Goal: Task Accomplishment & Management: Use online tool/utility

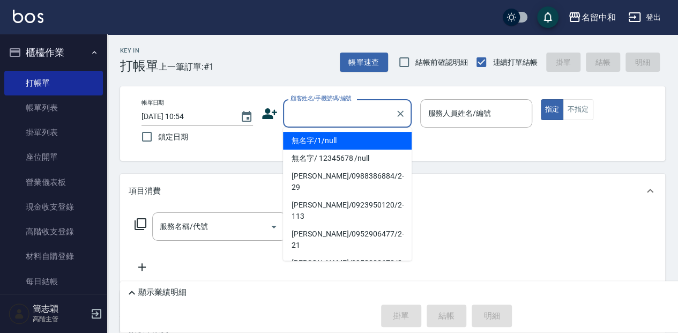
click at [355, 114] on input "顧客姓名/手機號碼/編號" at bounding box center [339, 113] width 103 height 19
type input "無名字/1/null"
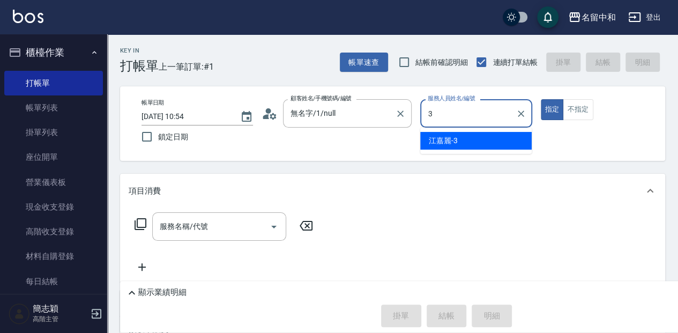
type input "江嘉麗-3"
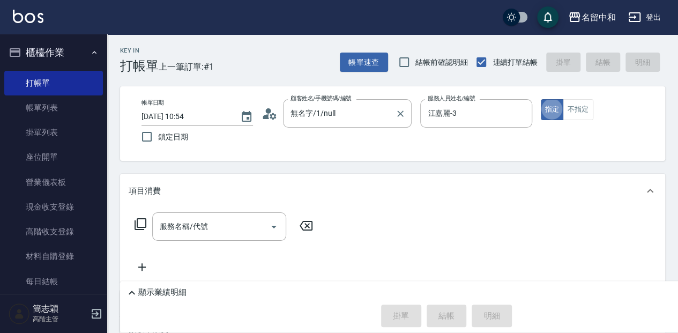
type button "true"
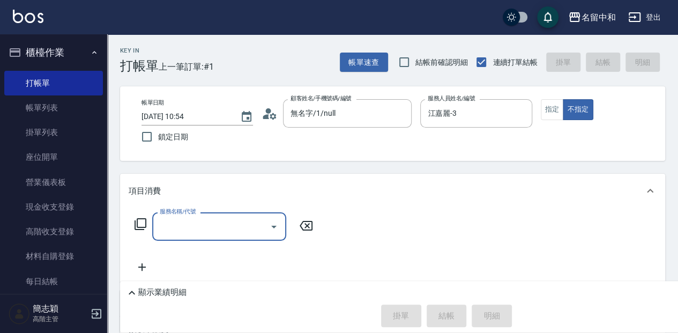
click at [140, 223] on icon at bounding box center [140, 224] width 13 height 13
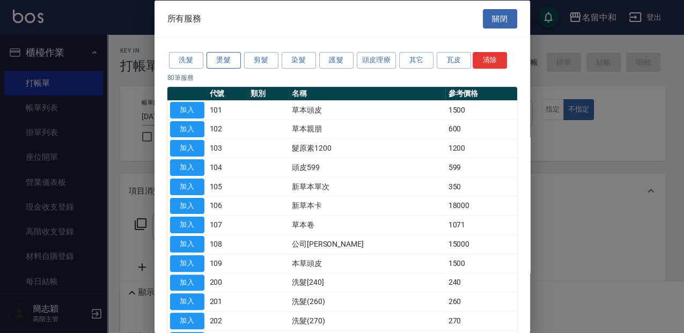
click at [223, 57] on button "燙髮" at bounding box center [223, 60] width 34 height 17
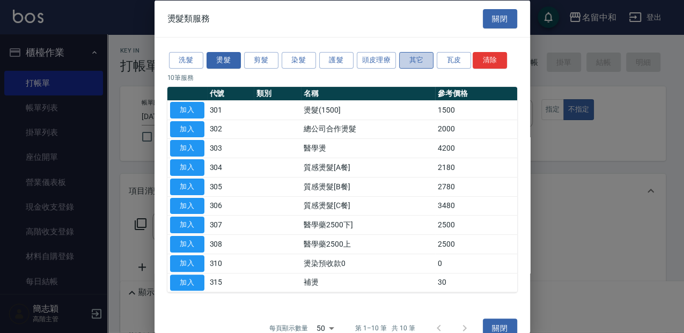
click at [407, 56] on button "其它" at bounding box center [416, 60] width 34 height 17
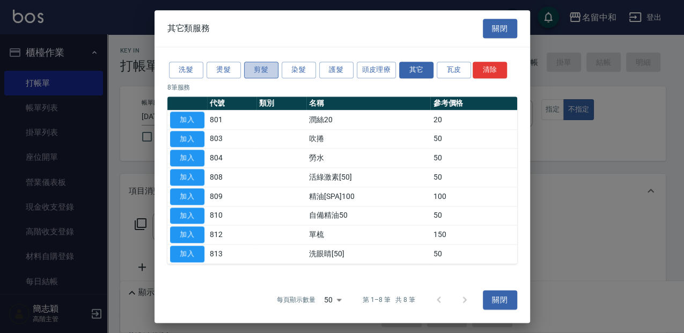
click at [260, 75] on button "剪髮" at bounding box center [261, 70] width 34 height 17
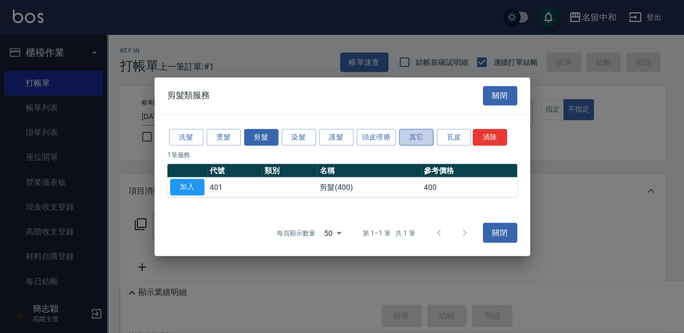
click at [405, 133] on button "其它" at bounding box center [416, 137] width 34 height 17
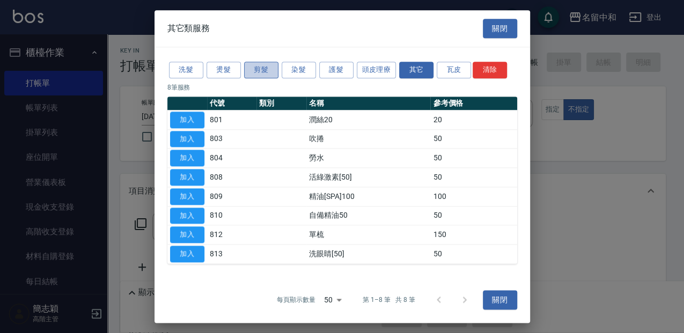
click at [256, 67] on button "剪髮" at bounding box center [261, 70] width 34 height 17
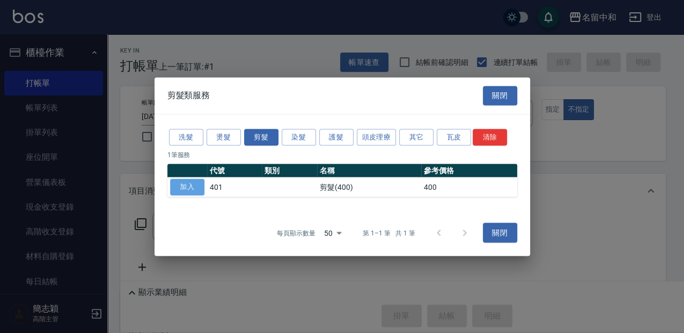
click at [190, 188] on button "加入" at bounding box center [187, 187] width 34 height 17
type input "剪髮(400)(401)"
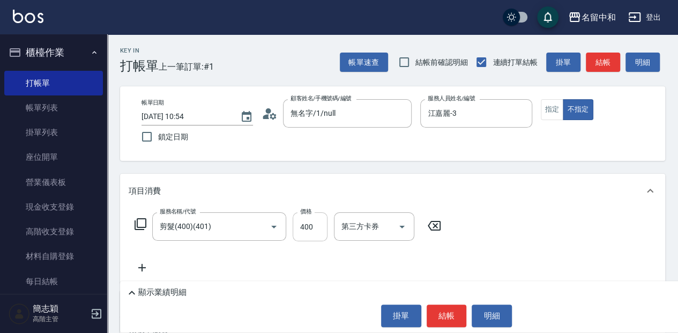
click at [318, 225] on input "400" at bounding box center [310, 226] width 35 height 29
type input "100"
click at [165, 290] on p "顯示業績明細" at bounding box center [162, 292] width 48 height 11
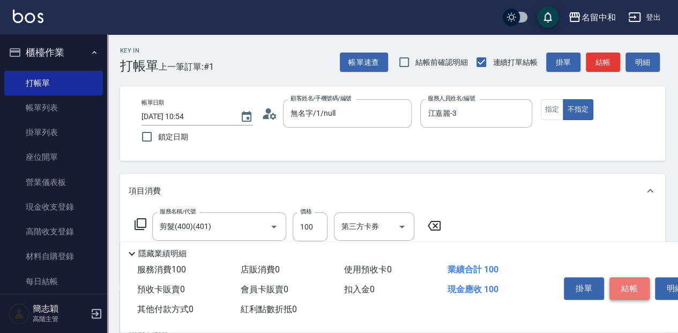
click at [638, 281] on button "結帳" at bounding box center [630, 288] width 40 height 23
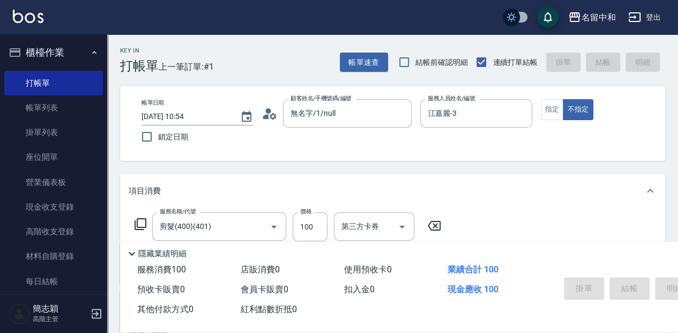
type input "[DATE] 12:25"
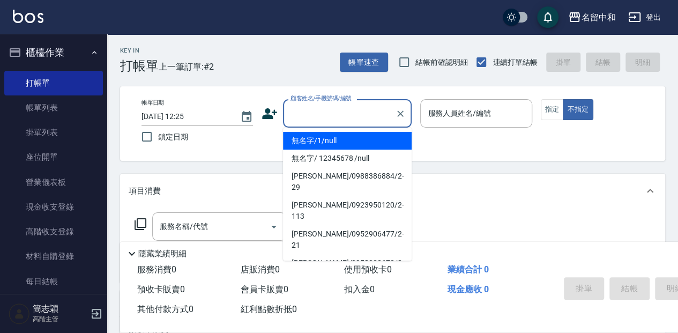
type input "無名字/1/null"
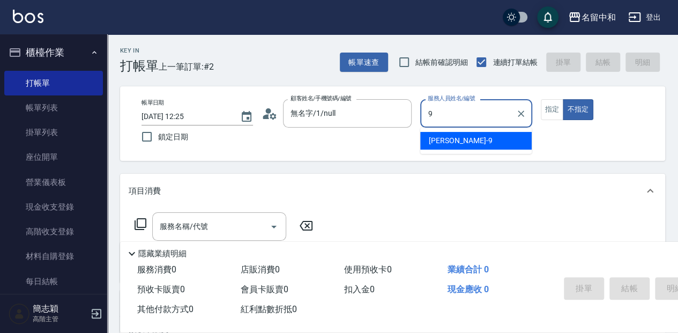
type input "[PERSON_NAME]-9"
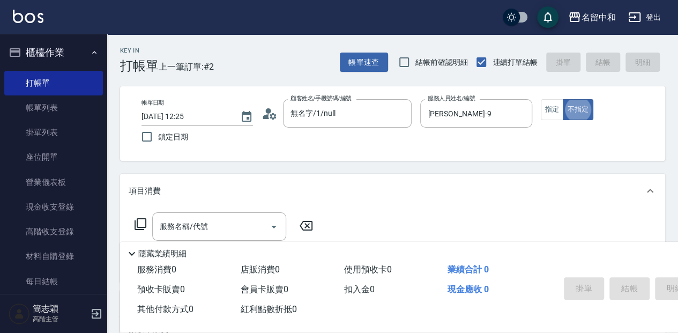
type button "false"
click at [136, 221] on icon at bounding box center [140, 224] width 13 height 13
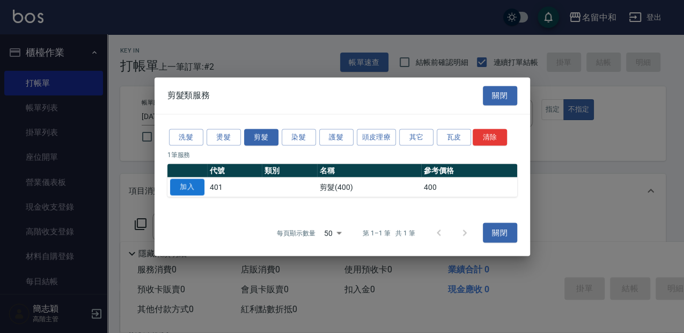
click at [193, 187] on button "加入" at bounding box center [187, 187] width 34 height 17
type input "剪髮(400)(401)"
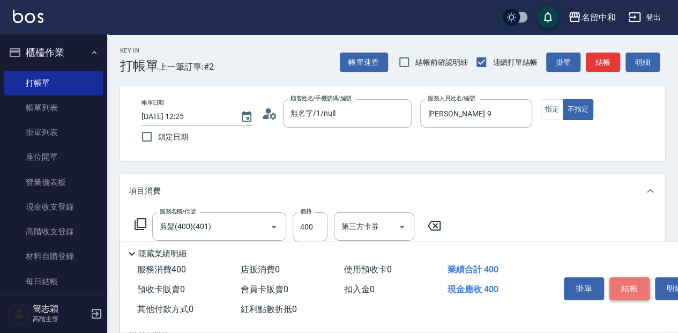
click at [635, 287] on button "結帳" at bounding box center [630, 288] width 40 height 23
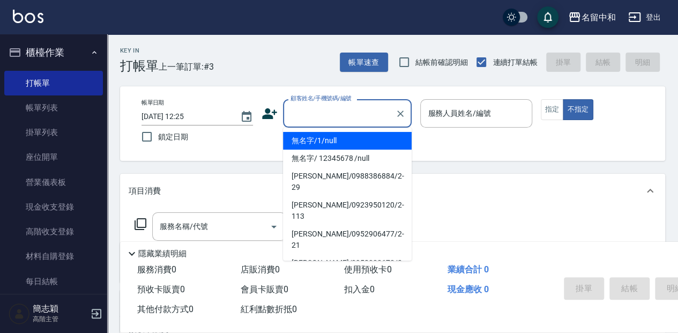
type input "無名字/1/null"
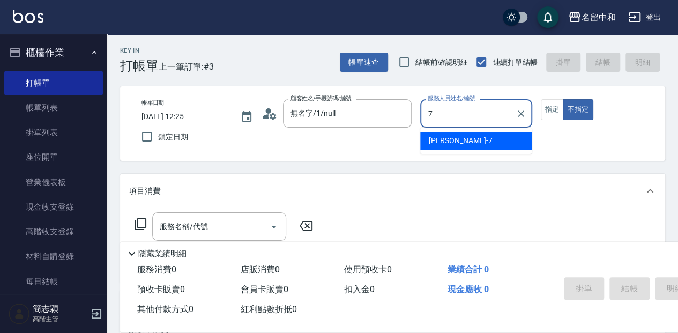
type input "[PERSON_NAME]-7"
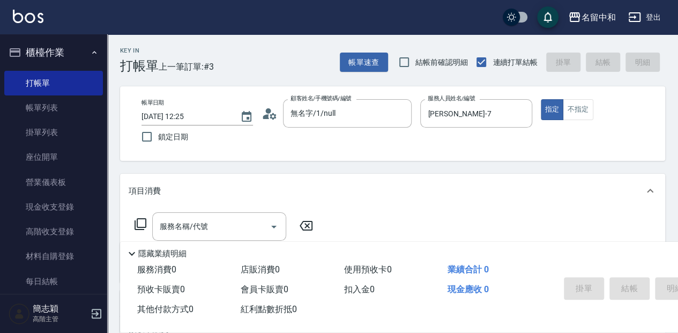
click at [143, 226] on icon at bounding box center [140, 224] width 13 height 13
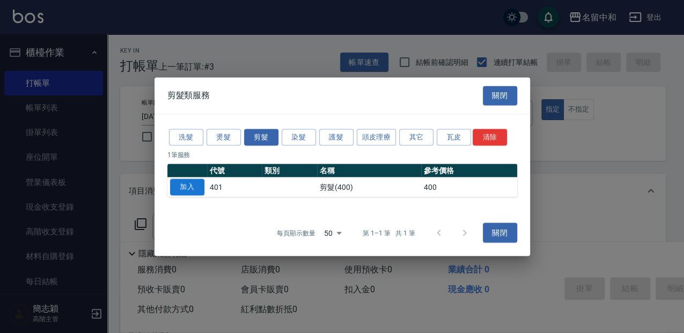
click at [195, 189] on button "加入" at bounding box center [187, 187] width 34 height 17
type input "剪髮(400)(401)"
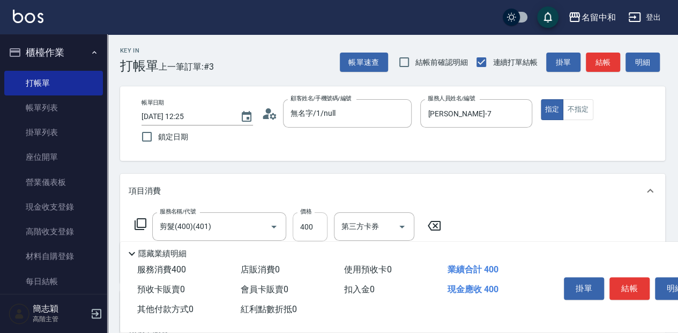
click at [315, 220] on input "400" at bounding box center [310, 226] width 35 height 29
type input "450"
click at [136, 224] on icon at bounding box center [140, 224] width 13 height 13
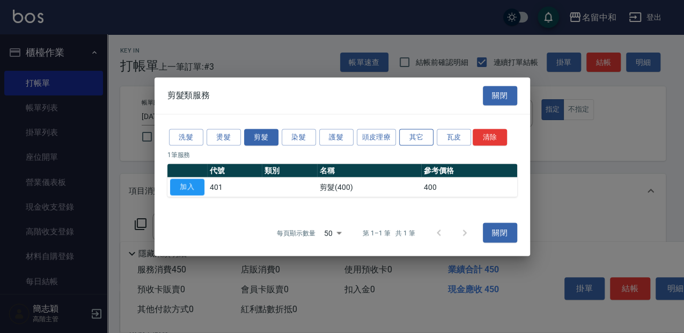
click at [413, 135] on button "其它" at bounding box center [416, 137] width 34 height 17
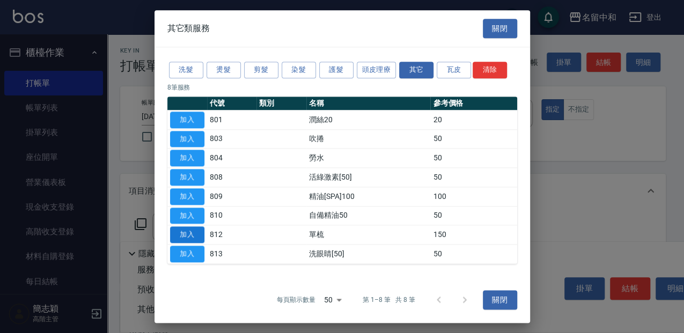
click at [190, 227] on button "加入" at bounding box center [187, 235] width 34 height 17
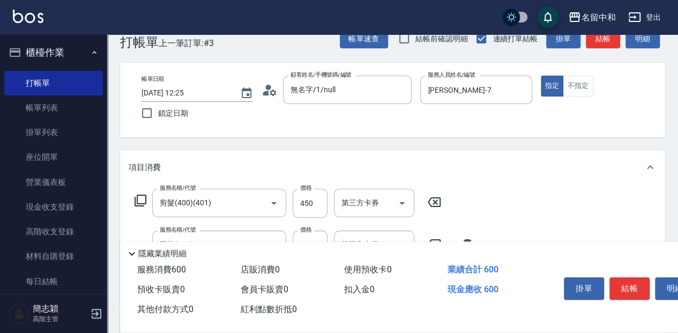
scroll to position [35, 0]
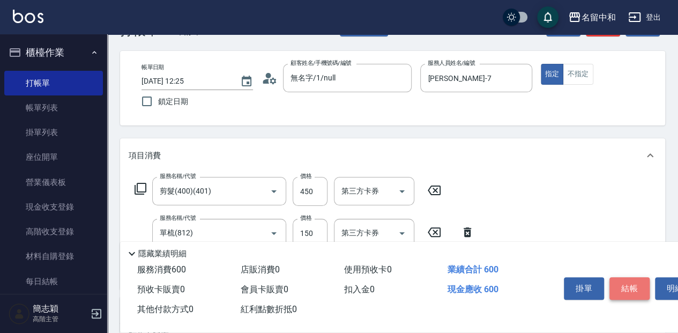
click at [640, 282] on button "結帳" at bounding box center [630, 288] width 40 height 23
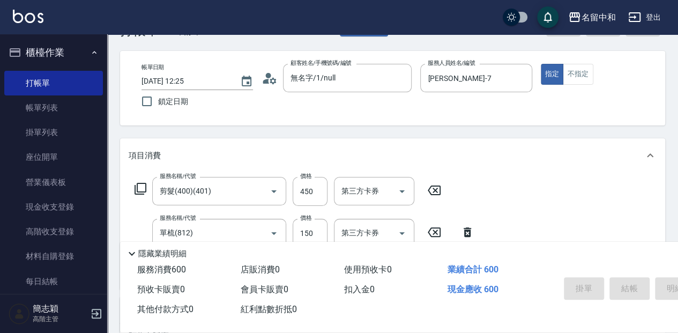
scroll to position [12, 0]
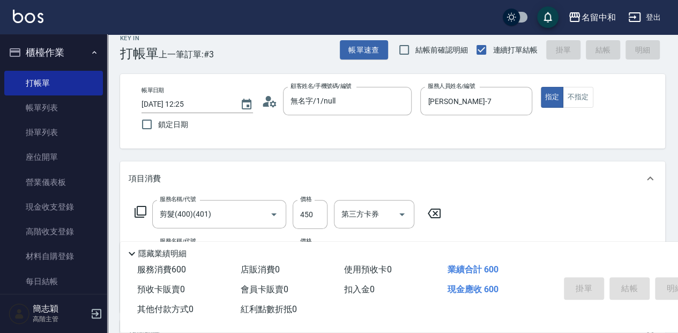
type input "[DATE] 12:26"
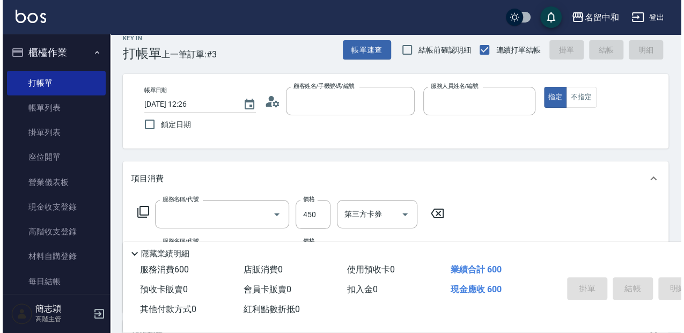
scroll to position [0, 0]
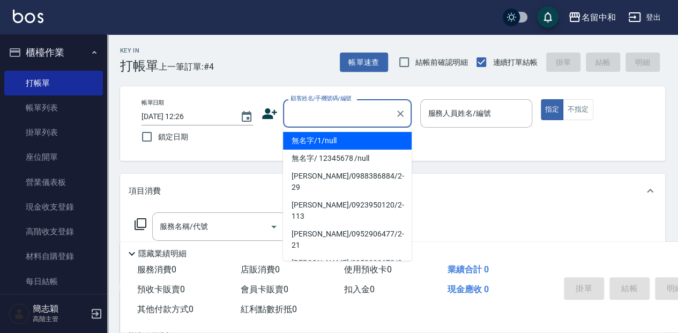
type input "無名字/1/null"
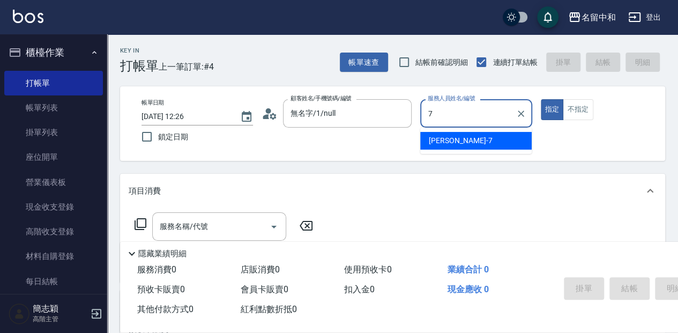
type input "[PERSON_NAME]-7"
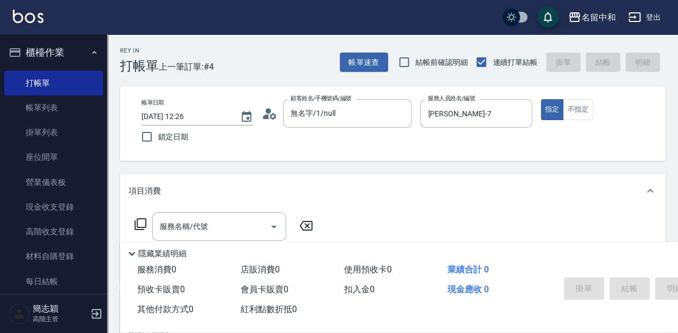
click at [144, 223] on icon at bounding box center [140, 224] width 13 height 13
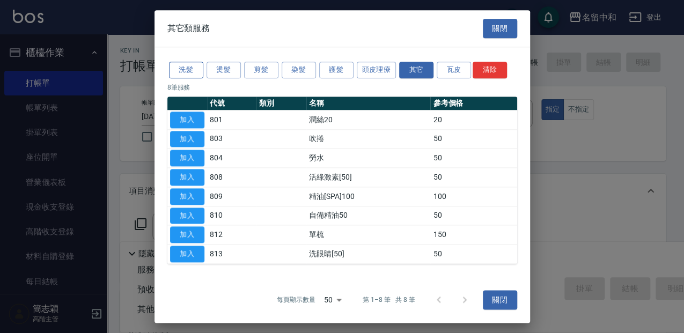
click at [182, 69] on button "洗髮" at bounding box center [186, 70] width 34 height 17
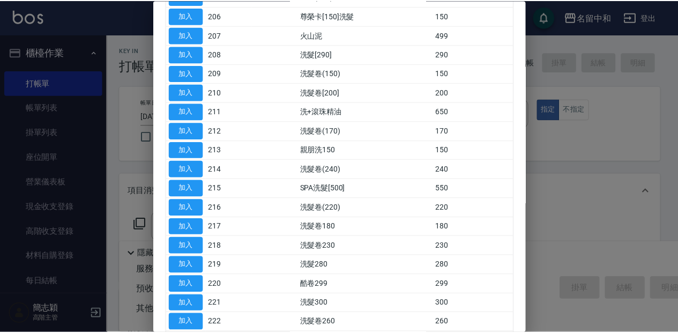
scroll to position [215, 0]
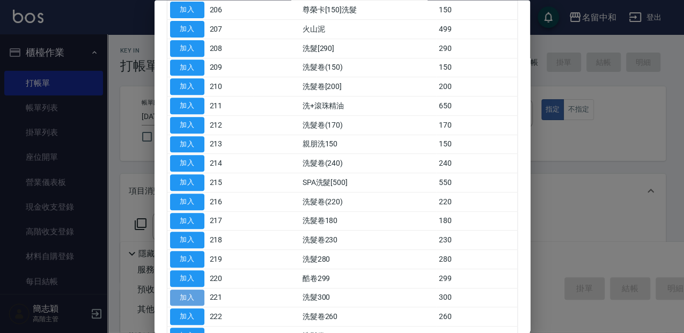
click at [195, 292] on button "加入" at bounding box center [187, 298] width 34 height 17
type input "洗髮300(221)"
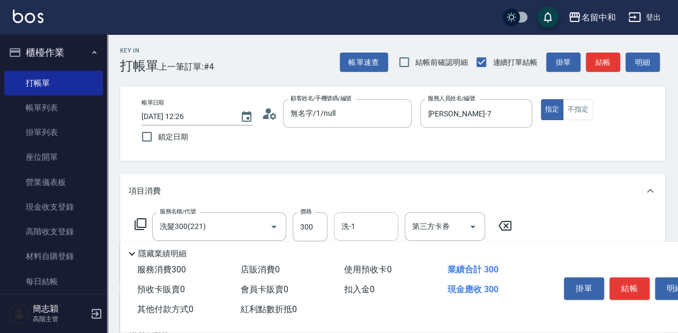
click at [357, 221] on input "洗-1" at bounding box center [366, 226] width 55 height 19
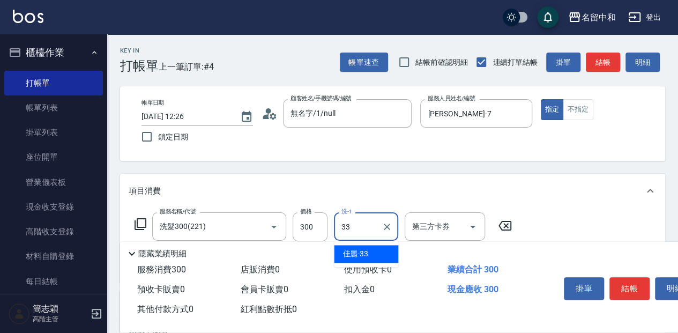
type input "佳麗-33"
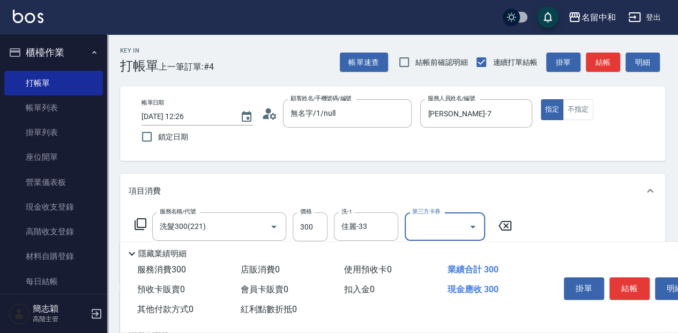
click at [134, 218] on icon at bounding box center [140, 224] width 13 height 13
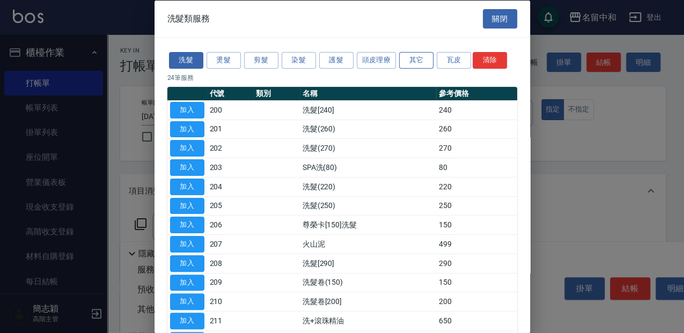
click at [414, 60] on button "其它" at bounding box center [416, 60] width 34 height 17
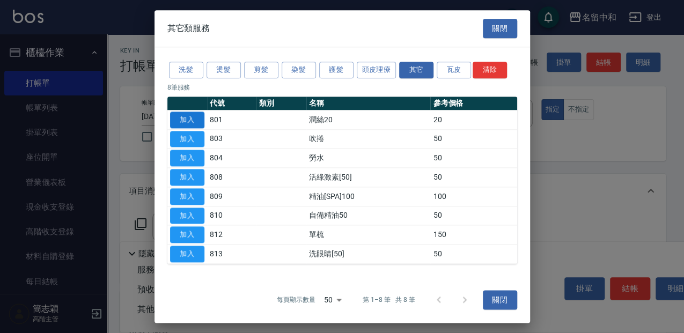
click at [194, 120] on button "加入" at bounding box center [187, 120] width 34 height 17
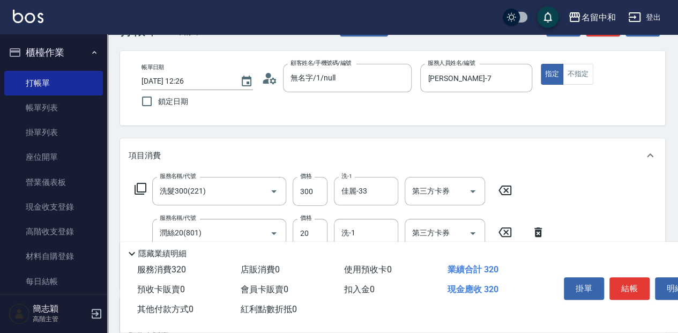
scroll to position [71, 0]
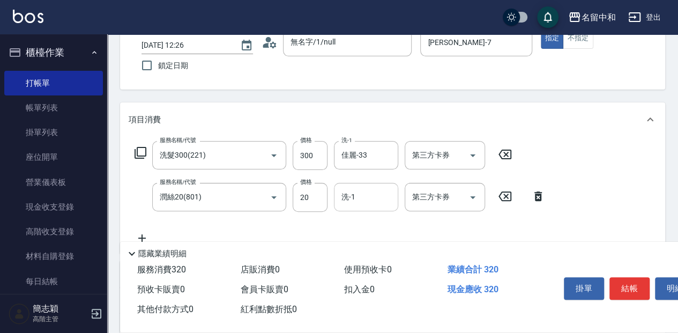
click at [377, 196] on input "洗-1" at bounding box center [366, 197] width 55 height 19
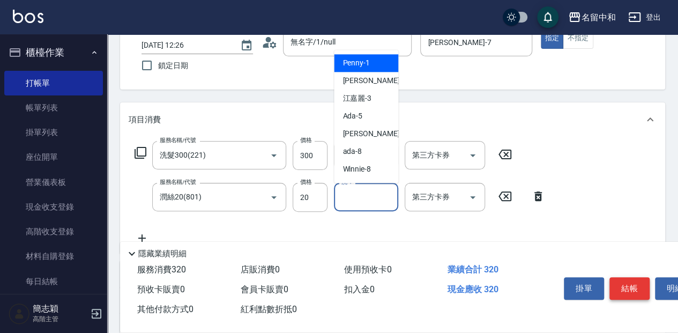
click at [637, 289] on button "結帳" at bounding box center [630, 288] width 40 height 23
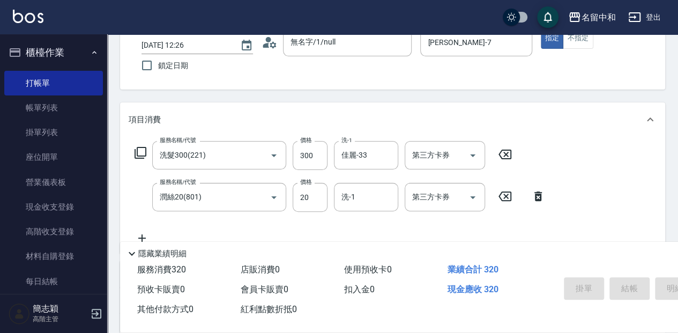
type input "[DATE] 12:27"
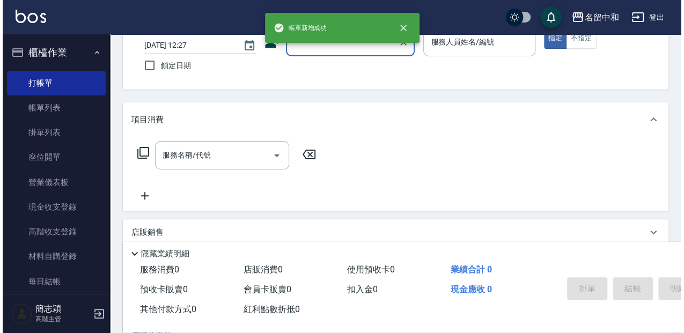
scroll to position [0, 0]
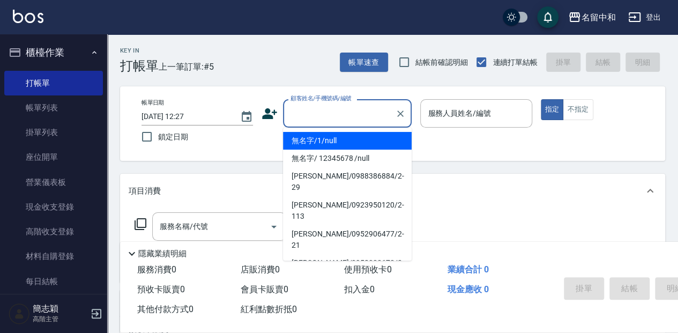
type input "無名字/1/null"
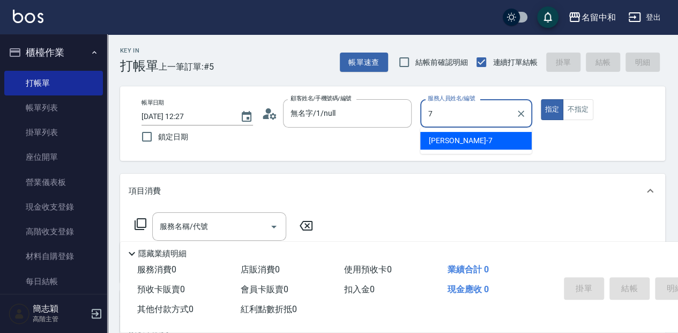
type input "[PERSON_NAME]-7"
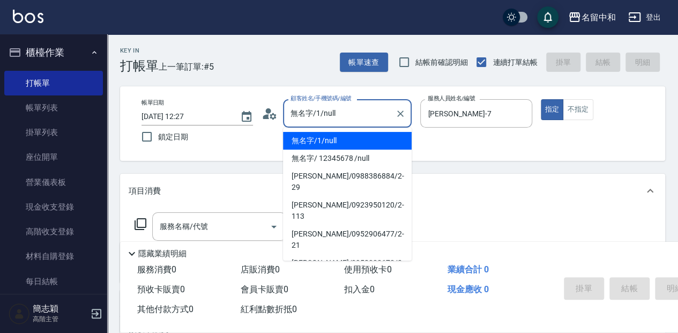
click at [337, 120] on input "無名字/1/null" at bounding box center [339, 113] width 103 height 19
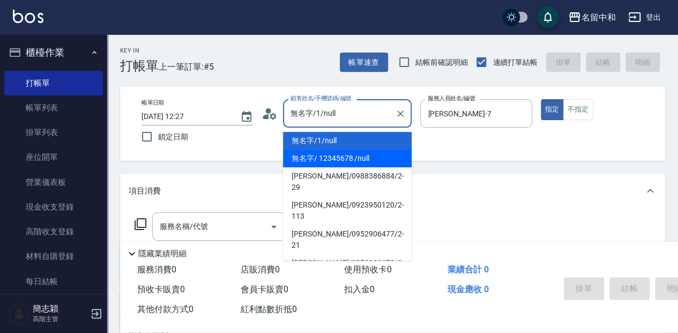
click at [144, 221] on icon at bounding box center [140, 224] width 13 height 13
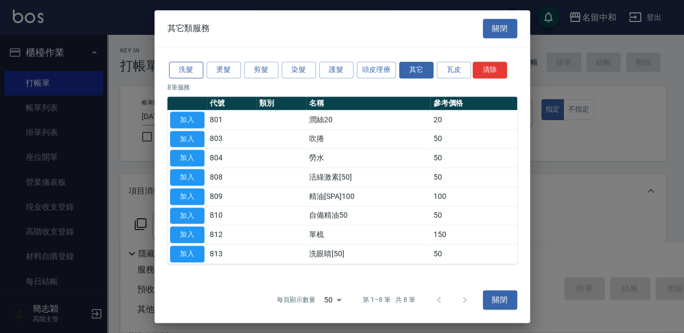
click at [178, 74] on button "洗髮" at bounding box center [186, 70] width 34 height 17
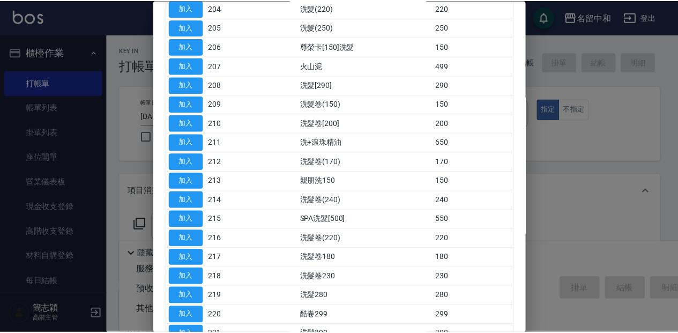
scroll to position [179, 0]
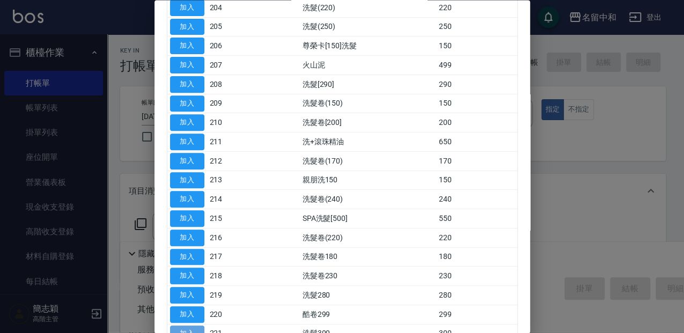
click at [196, 326] on button "加入" at bounding box center [187, 334] width 34 height 17
type input "洗髮300(221)"
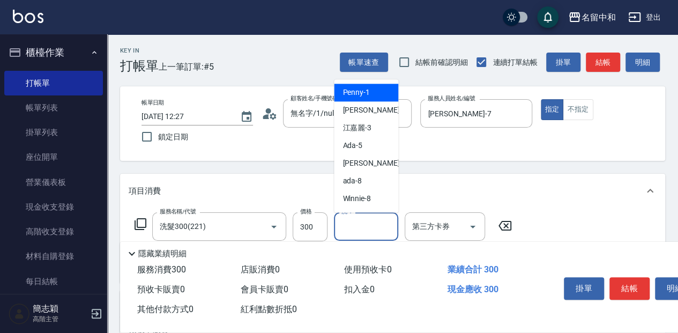
click at [365, 233] on input "洗-1" at bounding box center [366, 226] width 55 height 19
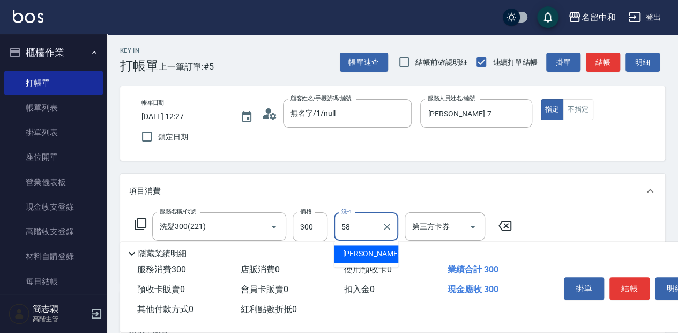
type input "[PERSON_NAME]-58"
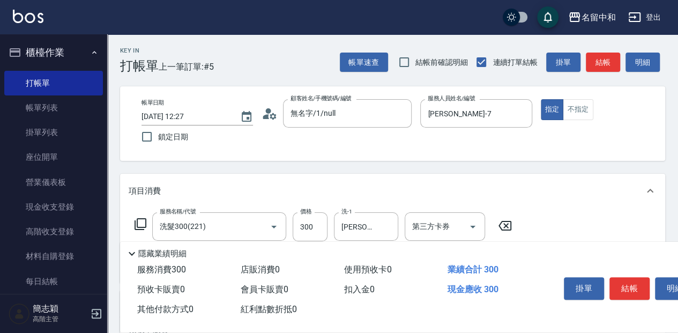
click at [138, 227] on icon at bounding box center [141, 224] width 12 height 12
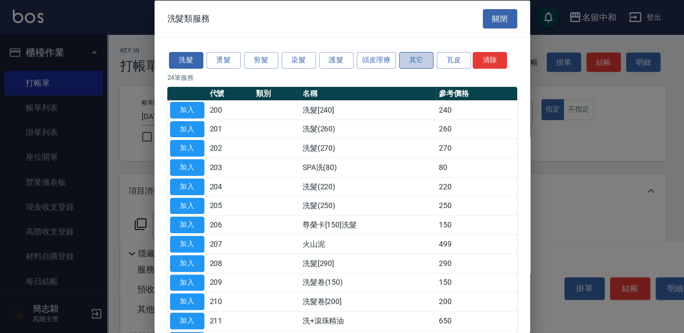
click at [420, 63] on button "其它" at bounding box center [416, 60] width 34 height 17
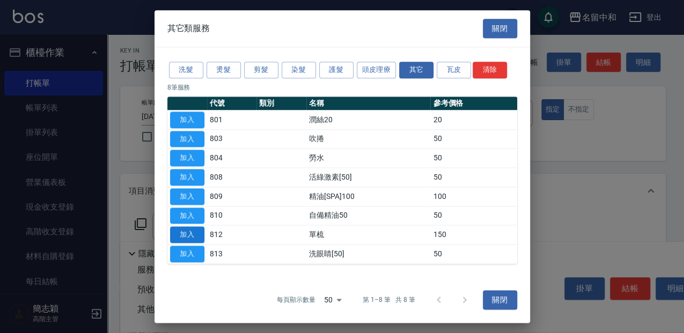
click at [188, 230] on button "加入" at bounding box center [187, 235] width 34 height 17
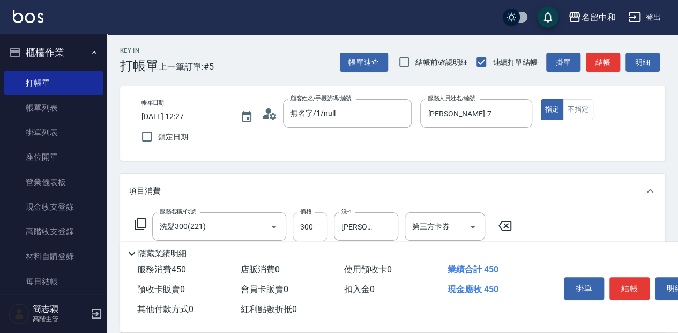
scroll to position [35, 0]
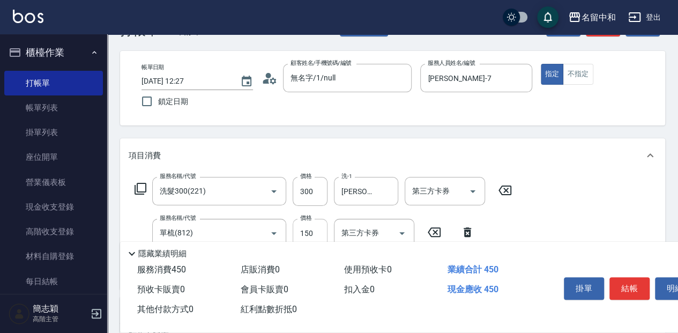
click at [321, 231] on input "150" at bounding box center [310, 233] width 35 height 29
type input "100"
click at [628, 284] on button "結帳" at bounding box center [630, 288] width 40 height 23
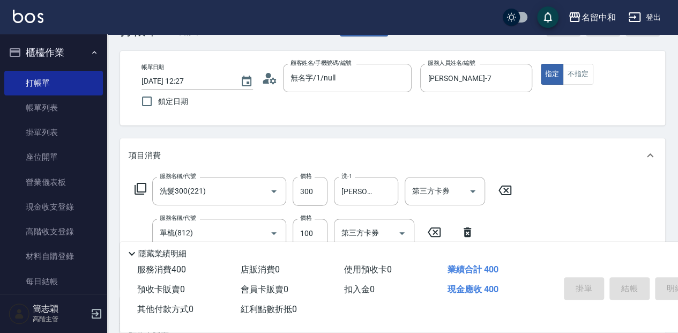
type input "[DATE] 12:28"
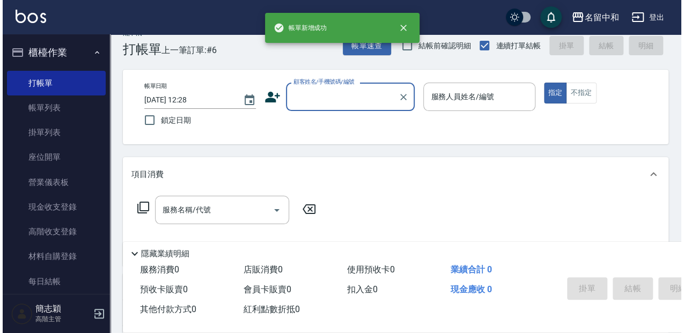
scroll to position [0, 0]
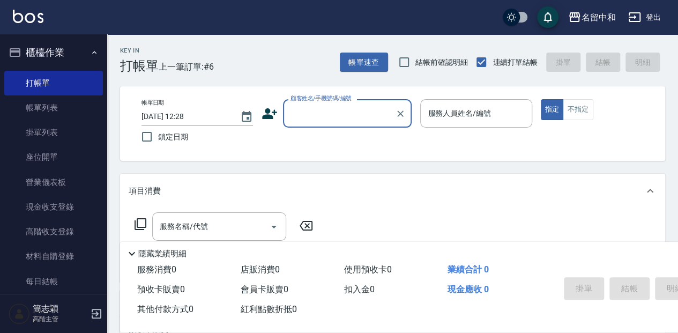
click at [323, 106] on input "顧客姓名/手機號碼/編號" at bounding box center [339, 113] width 103 height 19
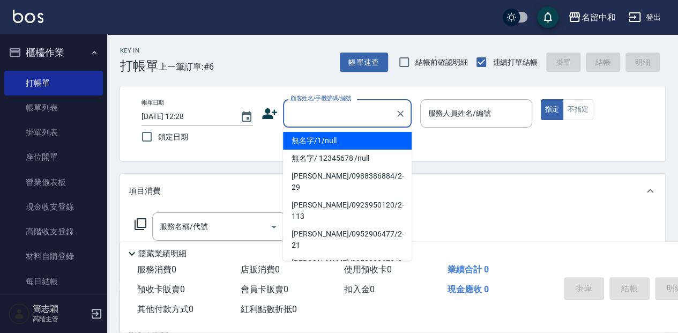
type input "無名字/1/null"
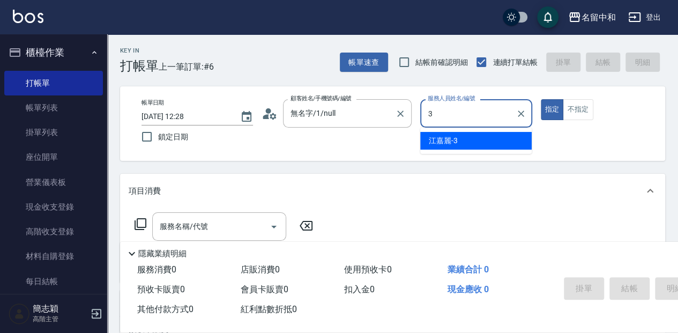
type input "江嘉麗-3"
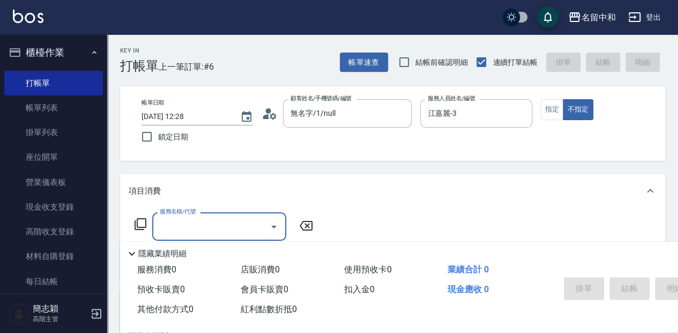
click at [138, 218] on icon at bounding box center [141, 224] width 12 height 12
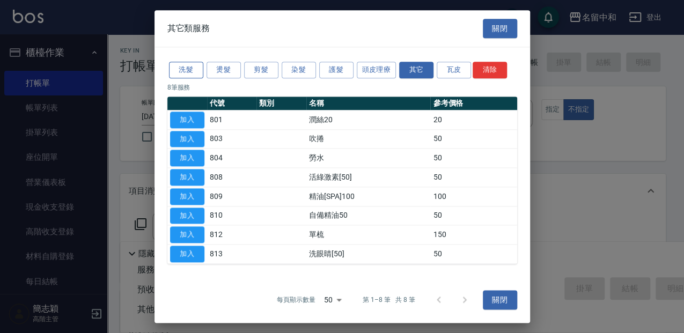
click at [181, 76] on button "洗髮" at bounding box center [186, 70] width 34 height 17
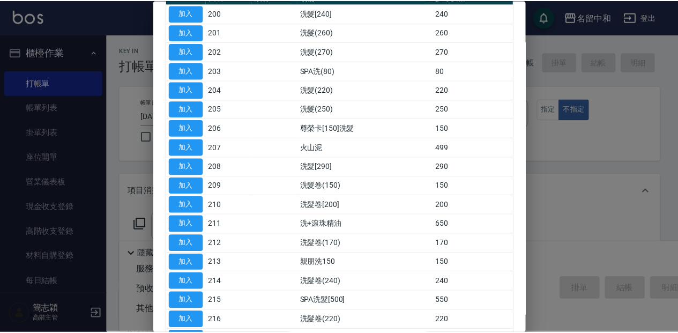
scroll to position [143, 0]
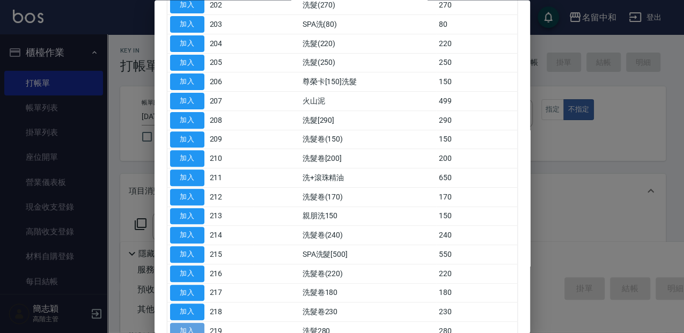
click at [193, 323] on button "加入" at bounding box center [187, 331] width 34 height 17
type input "洗髮280(219)"
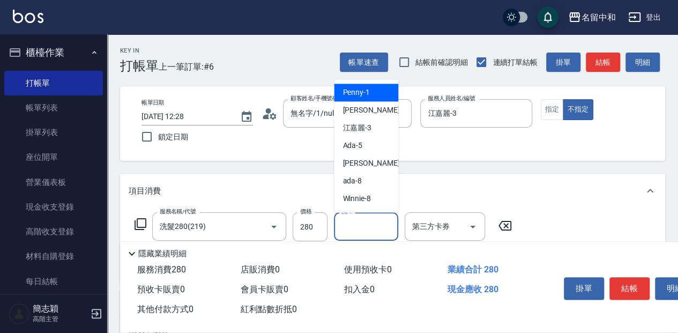
click at [365, 226] on input "洗-1" at bounding box center [366, 226] width 55 height 19
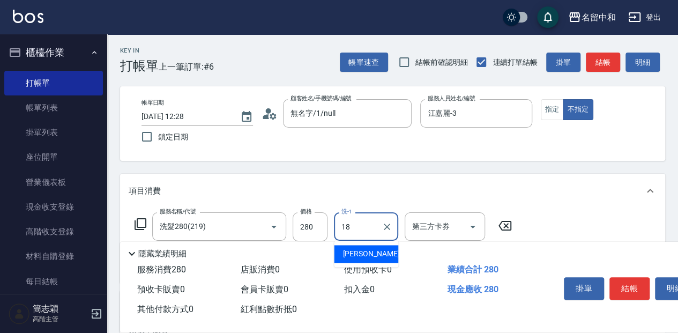
type input "[PERSON_NAME]-18"
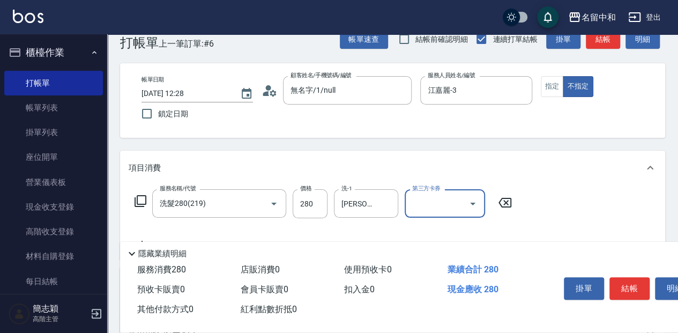
scroll to position [35, 0]
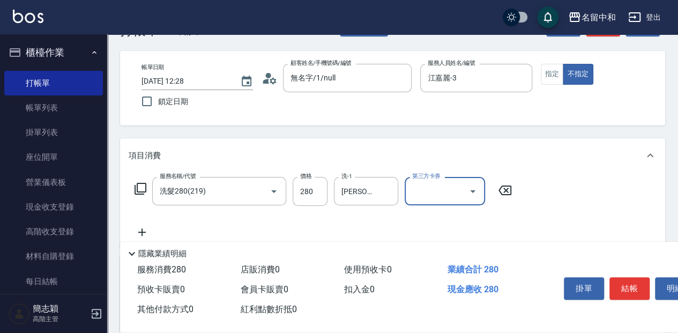
click at [138, 187] on icon at bounding box center [140, 188] width 13 height 13
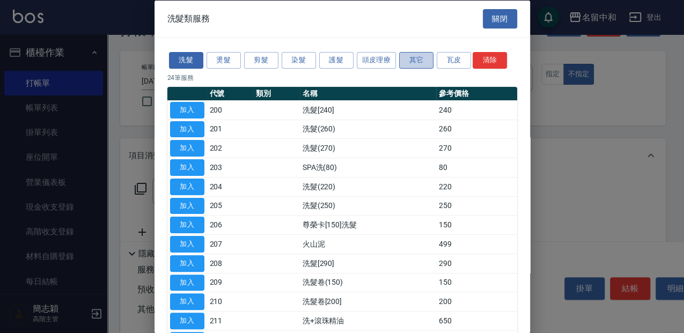
click at [410, 53] on button "其它" at bounding box center [416, 60] width 34 height 17
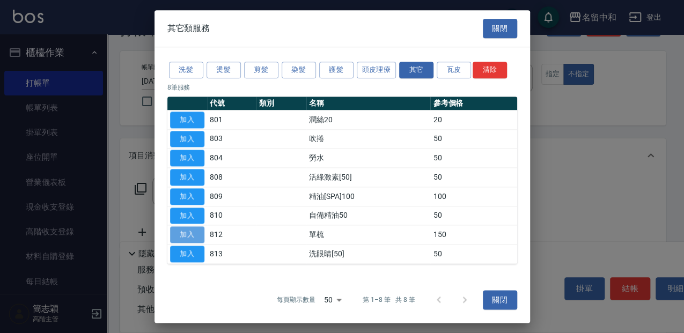
click at [187, 232] on button "加入" at bounding box center [187, 235] width 34 height 17
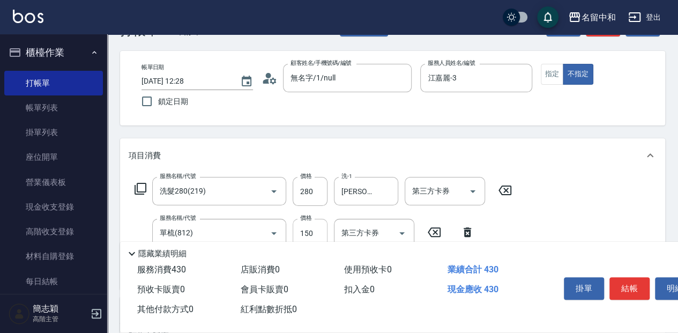
click at [327, 223] on input "150" at bounding box center [310, 233] width 35 height 29
type input "300"
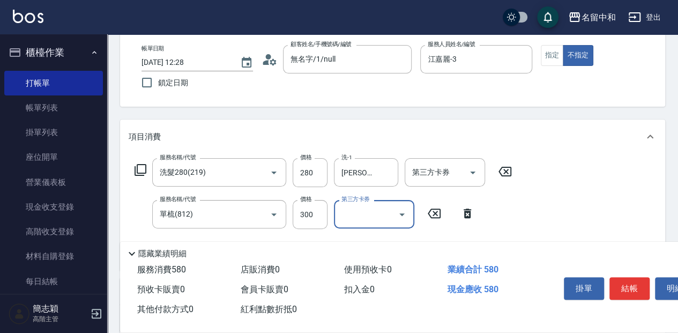
scroll to position [71, 0]
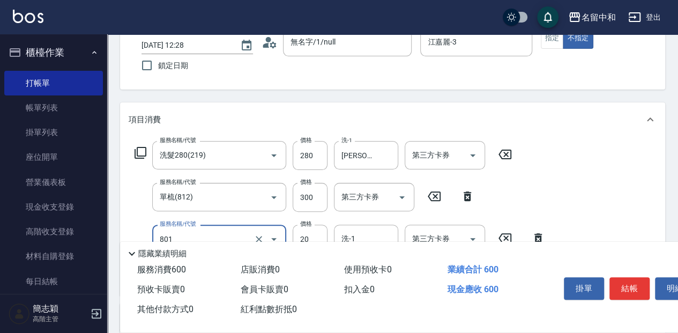
type input "潤絲20(801)"
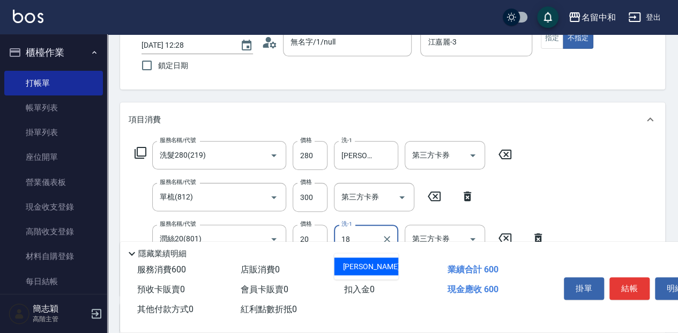
type input "[PERSON_NAME]-18"
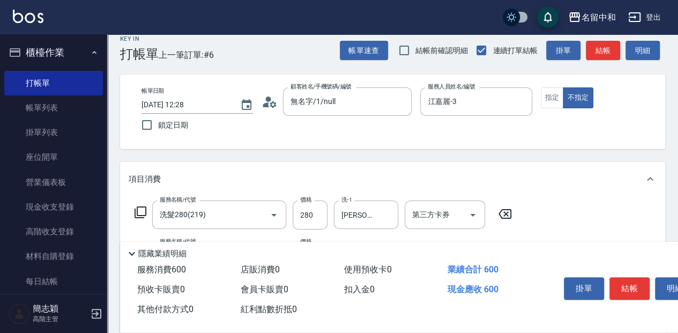
scroll to position [0, 0]
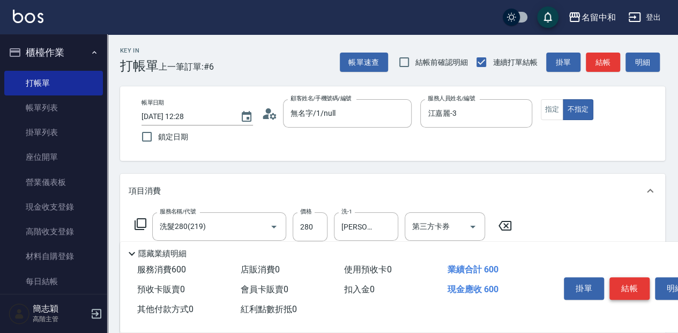
click at [635, 289] on button "結帳" at bounding box center [630, 288] width 40 height 23
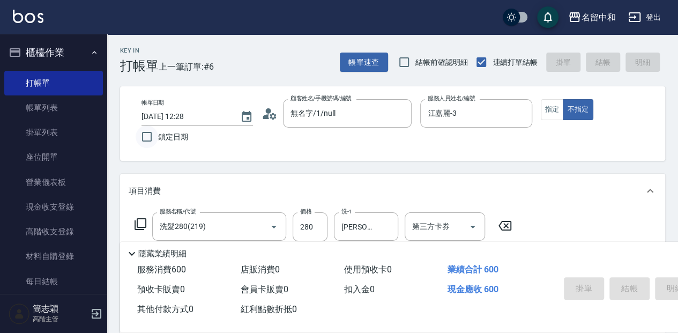
type input "[DATE] 12:30"
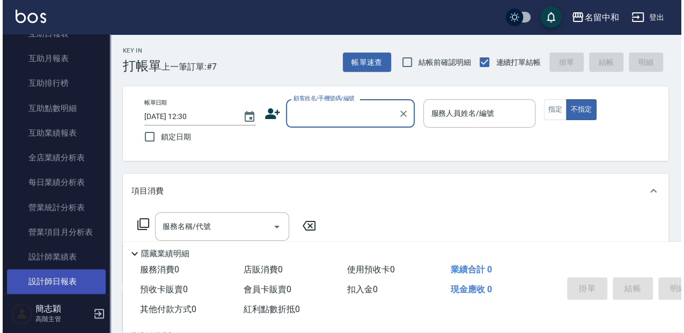
scroll to position [536, 0]
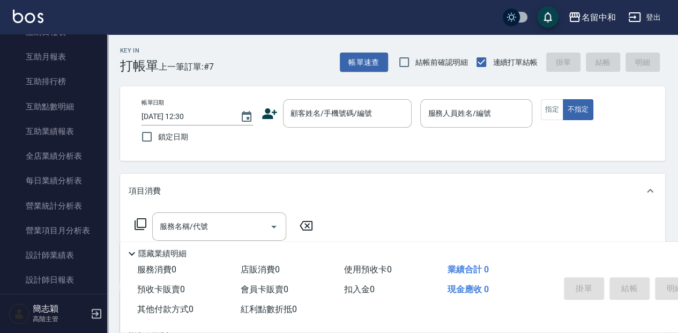
click at [138, 224] on icon at bounding box center [140, 224] width 13 height 13
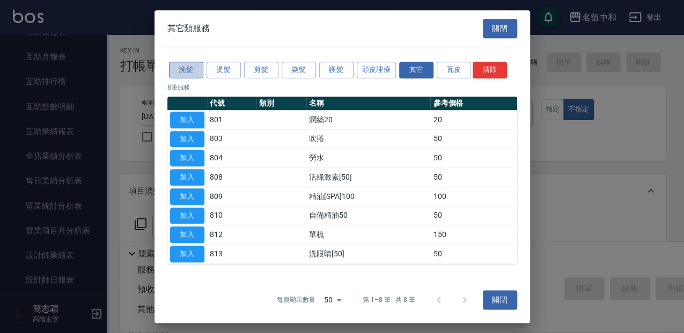
click at [183, 70] on button "洗髮" at bounding box center [186, 70] width 34 height 17
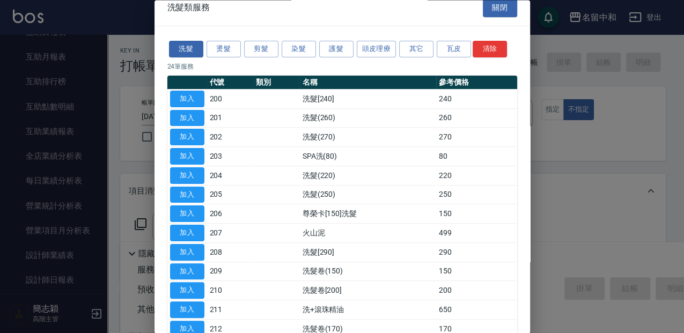
scroll to position [0, 0]
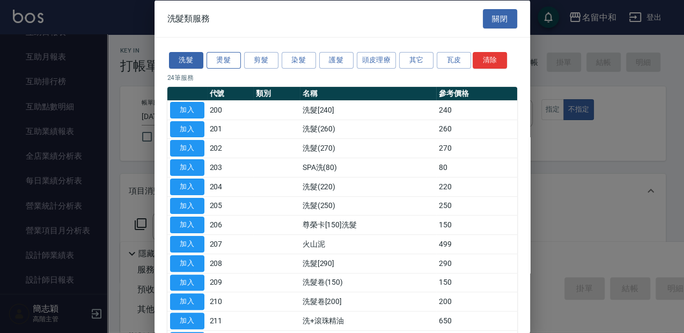
click at [215, 63] on button "燙髮" at bounding box center [223, 60] width 34 height 17
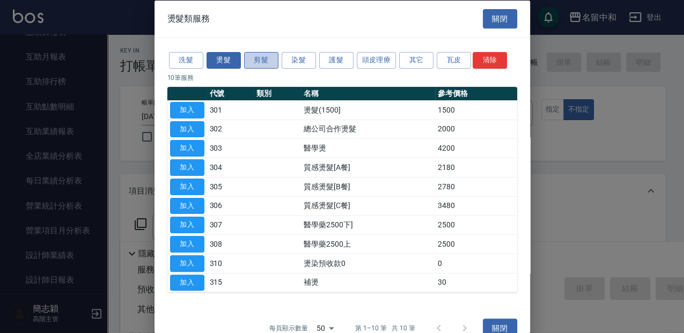
click at [260, 55] on button "剪髮" at bounding box center [261, 60] width 34 height 17
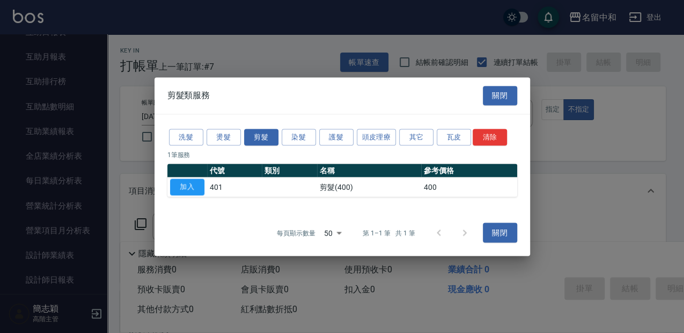
drag, startPoint x: 192, startPoint y: 191, endPoint x: 200, endPoint y: 194, distance: 8.0
click at [193, 191] on button "加入" at bounding box center [187, 187] width 34 height 17
type input "剪髮(400)(401)"
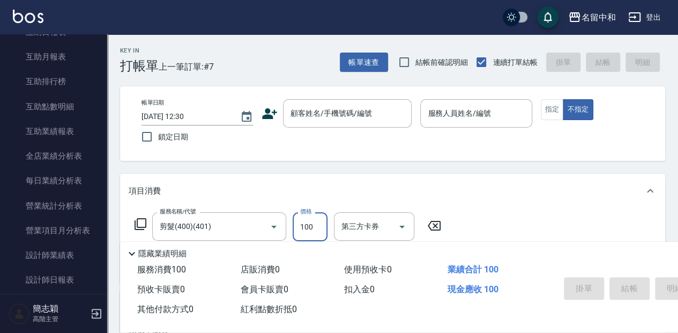
type input "100"
click at [430, 226] on icon at bounding box center [434, 225] width 27 height 13
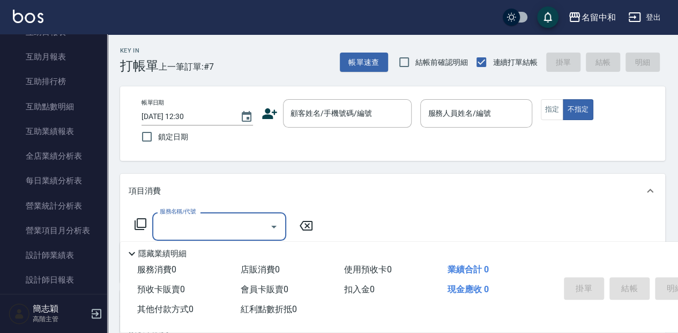
click at [138, 227] on icon at bounding box center [141, 224] width 12 height 12
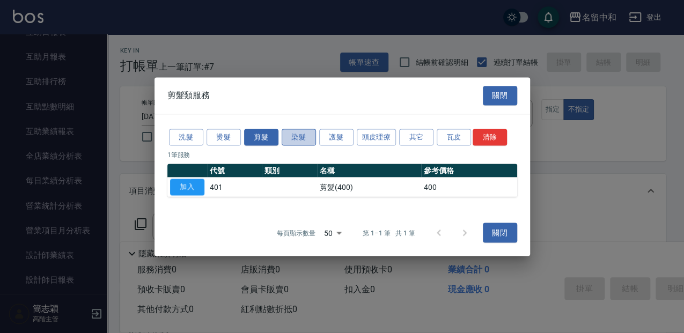
click at [308, 137] on button "染髮" at bounding box center [299, 137] width 34 height 17
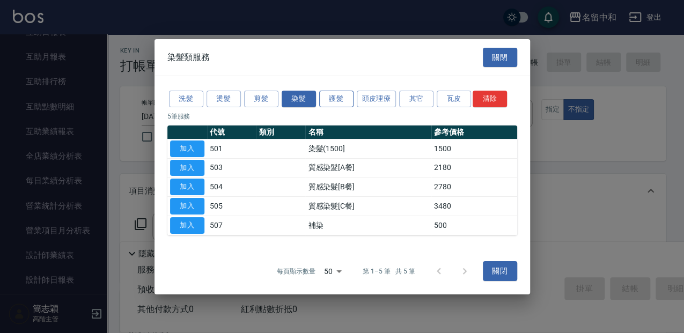
click at [338, 94] on button "護髮" at bounding box center [336, 99] width 34 height 17
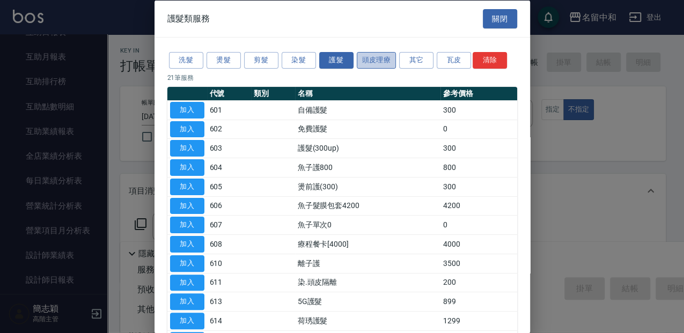
click at [373, 62] on button "頭皮理療" at bounding box center [377, 60] width 40 height 17
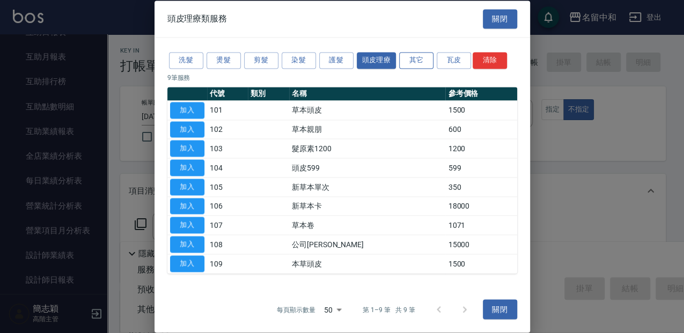
click at [415, 64] on button "其它" at bounding box center [416, 60] width 34 height 17
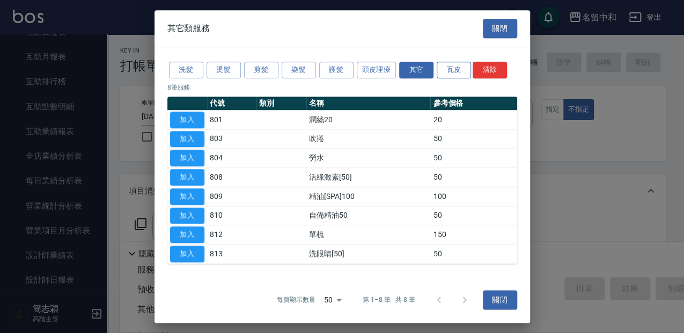
click at [446, 68] on button "瓦皮" at bounding box center [454, 70] width 34 height 17
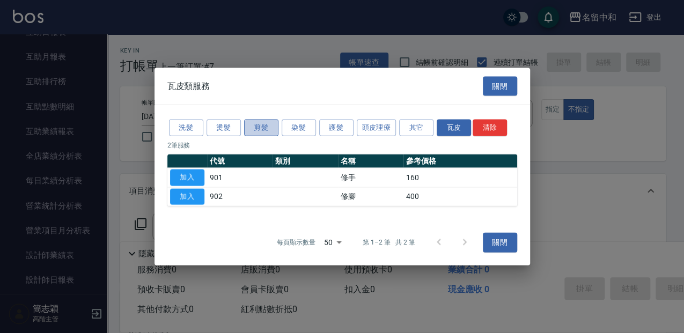
click at [253, 126] on button "剪髮" at bounding box center [261, 128] width 34 height 17
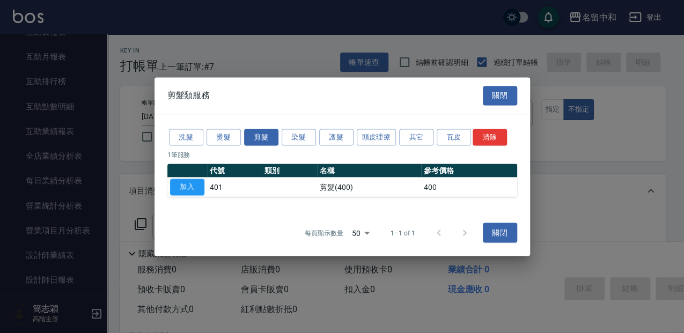
click at [221, 129] on div "洗髮 燙髮 剪髮 染髮 護髮 頭皮理療 其它 瓦皮 清除" at bounding box center [342, 137] width 350 height 20
click at [189, 134] on button "洗髮" at bounding box center [186, 137] width 34 height 17
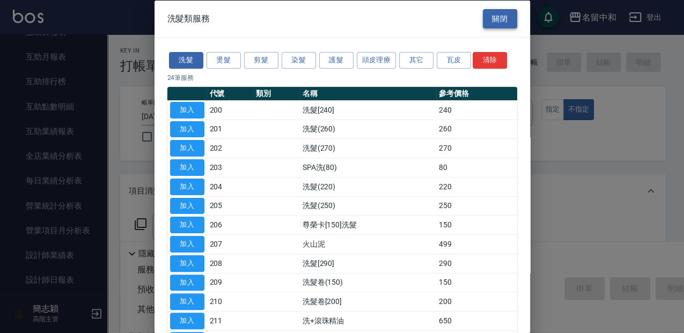
click at [498, 18] on button "關閉" at bounding box center [500, 19] width 34 height 20
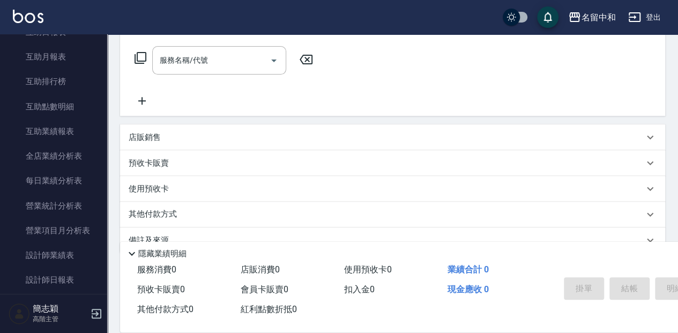
scroll to position [179, 0]
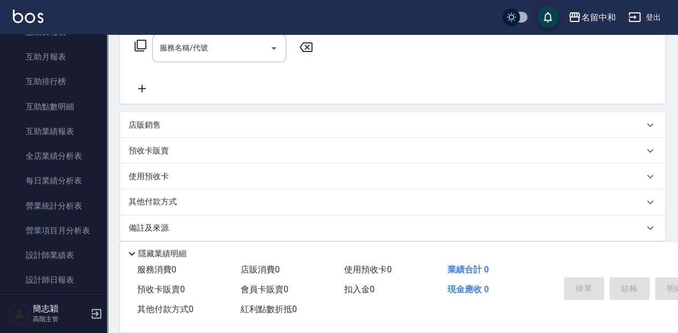
click at [173, 202] on p "其他付款方式" at bounding box center [156, 202] width 54 height 12
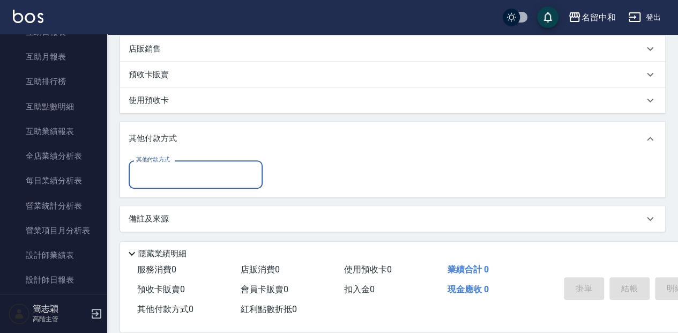
scroll to position [255, 0]
click at [184, 177] on input "其他付款方式" at bounding box center [196, 174] width 124 height 19
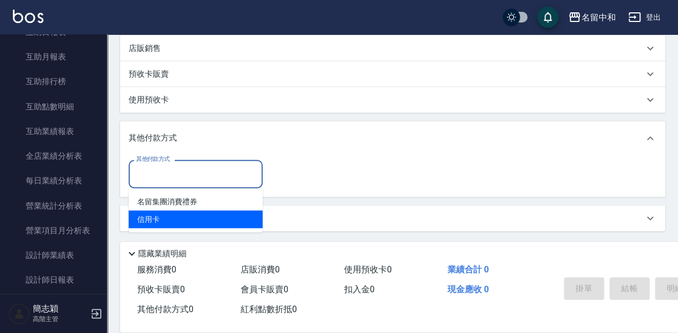
click at [162, 222] on span "信用卡" at bounding box center [196, 219] width 134 height 18
type input "信用卡"
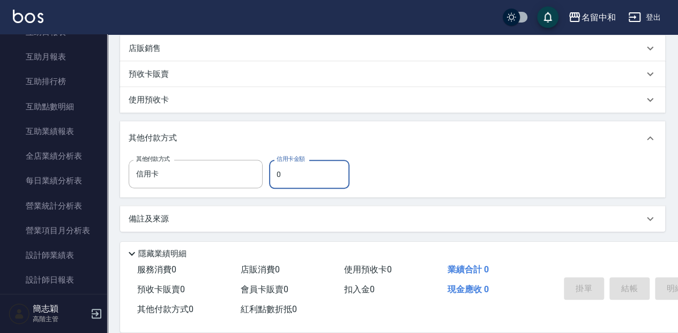
click at [316, 168] on input "0" at bounding box center [309, 174] width 80 height 29
type input "0"
click at [317, 180] on input "0" at bounding box center [309, 174] width 80 height 29
click at [304, 175] on input "0" at bounding box center [309, 174] width 80 height 29
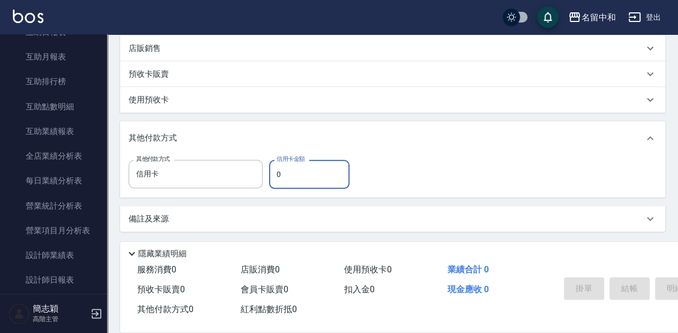
click at [287, 176] on input "0" at bounding box center [309, 174] width 80 height 29
click at [405, 157] on div "其他付款方式 信用卡 其他付款方式 信用卡金額 0 信用卡金額" at bounding box center [392, 177] width 545 height 42
click at [442, 134] on div "其他付款方式" at bounding box center [386, 138] width 515 height 12
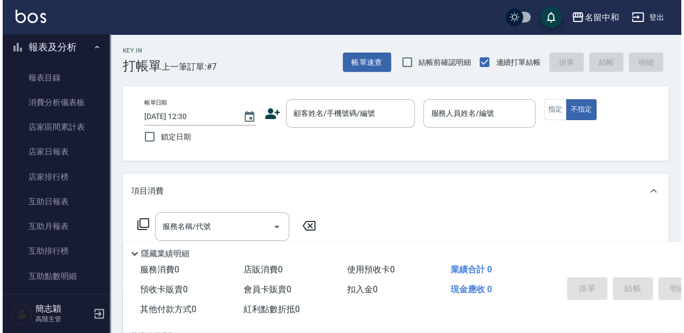
scroll to position [367, 0]
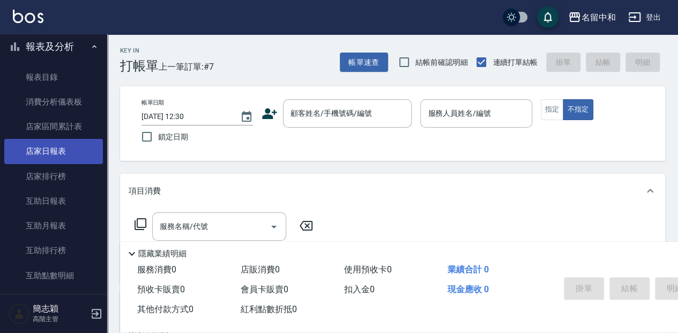
click at [50, 147] on link "店家日報表" at bounding box center [53, 151] width 99 height 25
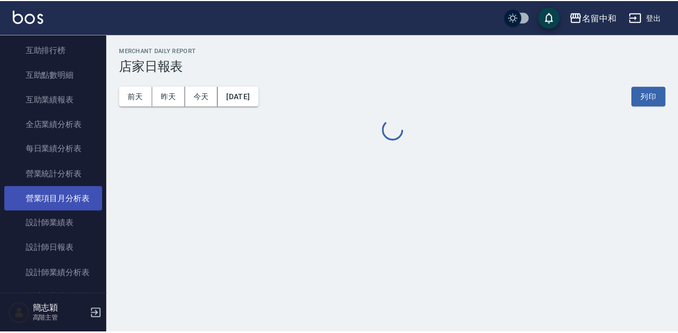
scroll to position [582, 0]
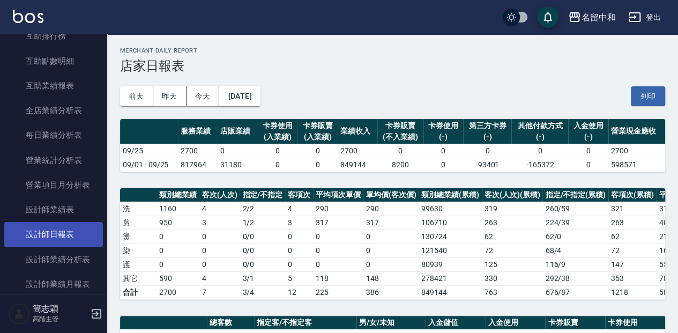
click at [73, 232] on link "設計師日報表" at bounding box center [53, 234] width 99 height 25
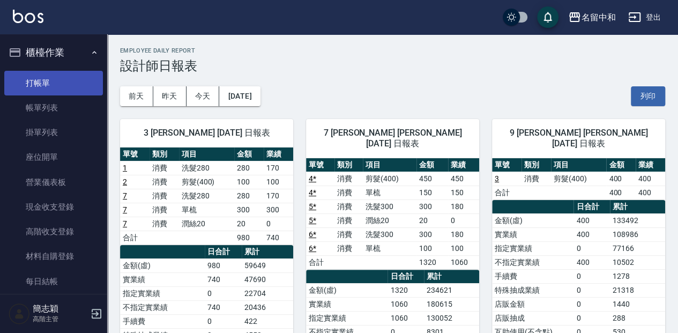
click at [84, 79] on link "打帳單" at bounding box center [53, 83] width 99 height 25
